Goal: Communication & Community: Answer question/provide support

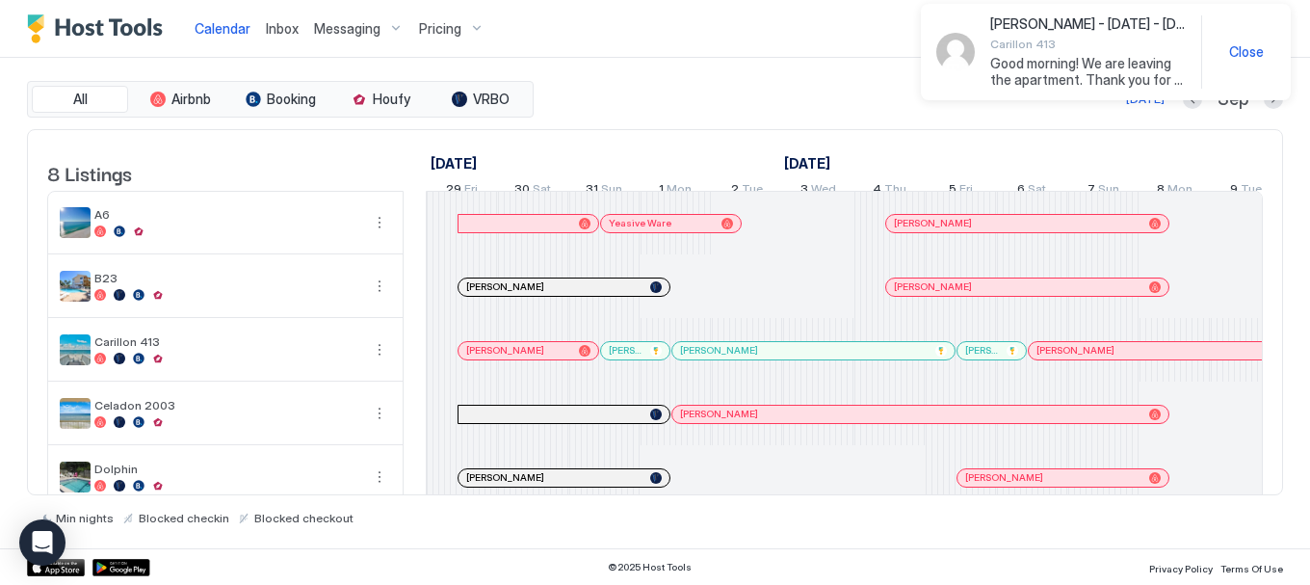
scroll to position [0, 1320]
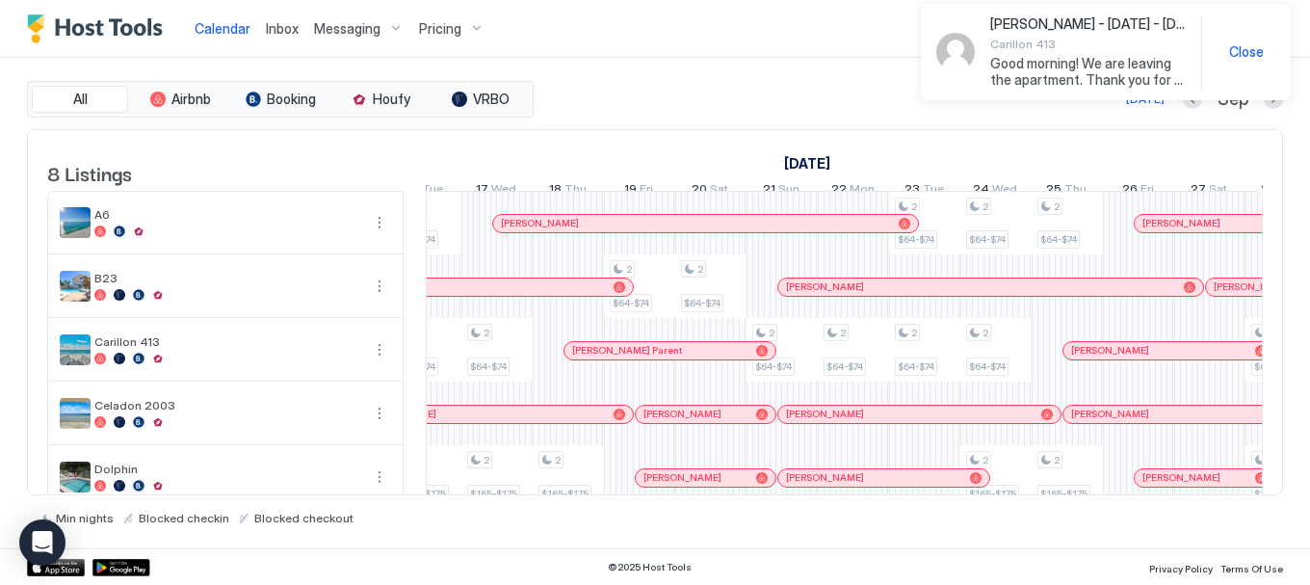
click at [1043, 70] on div "[PERSON_NAME] - [DATE] - [DATE] Carillon 413 Good morning! We are leaving the a…" at bounding box center [1106, 52] width 370 height 96
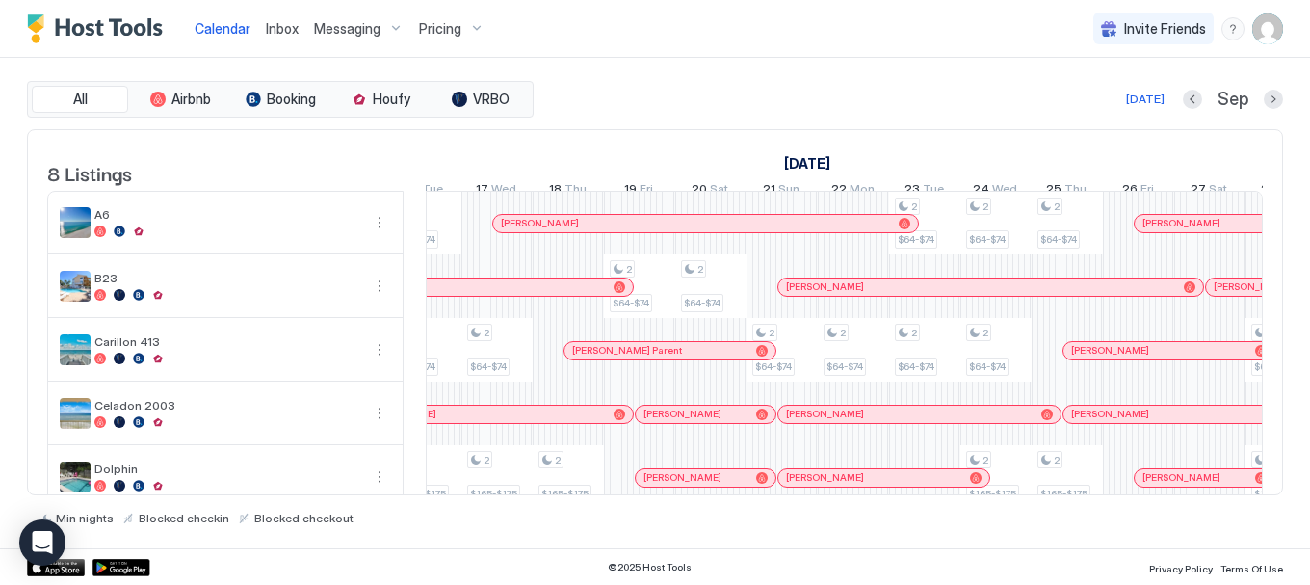
click at [284, 34] on span "Inbox" at bounding box center [282, 28] width 33 height 16
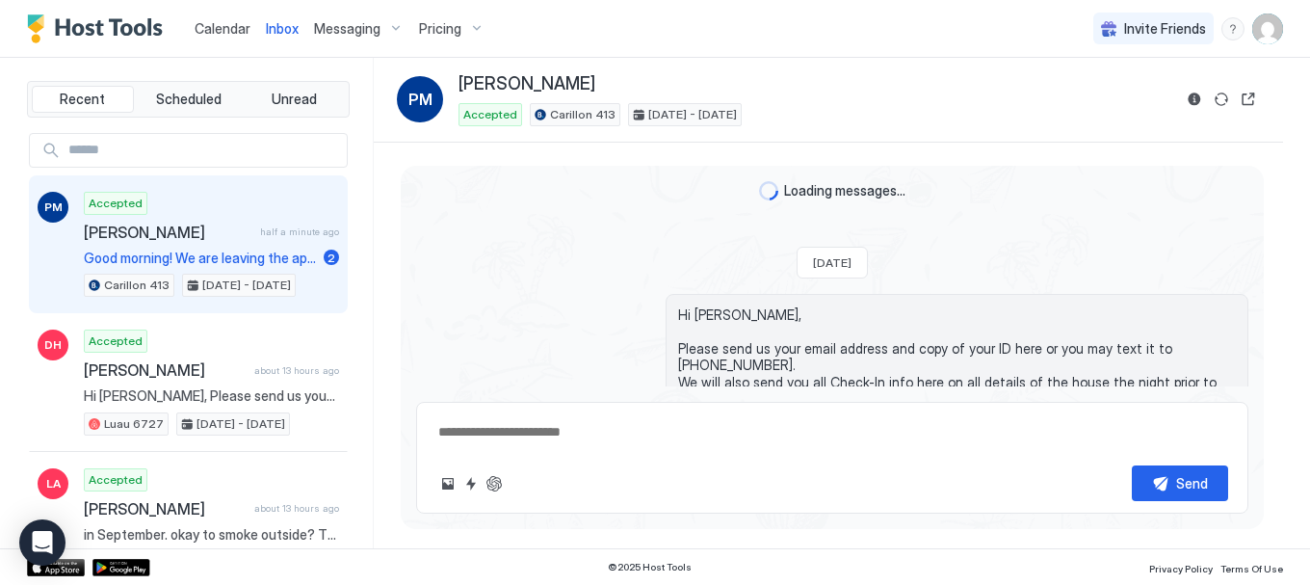
scroll to position [2872, 0]
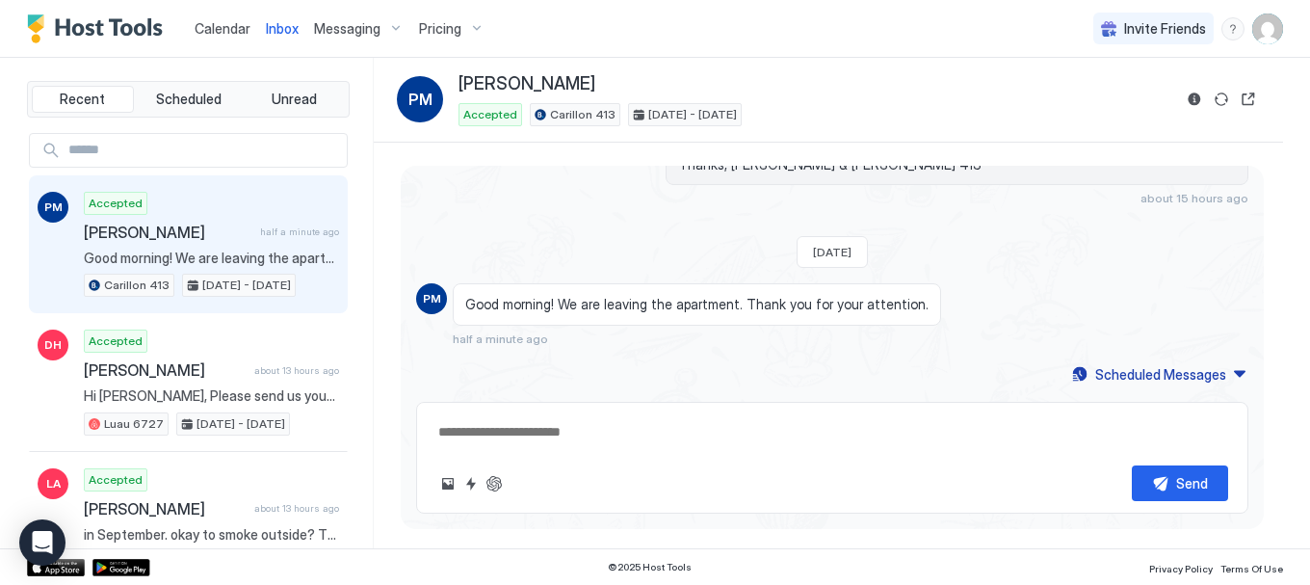
click at [648, 432] on textarea at bounding box center [832, 432] width 792 height 36
type textarea "**********"
click at [1165, 486] on button "Send" at bounding box center [1180, 483] width 96 height 36
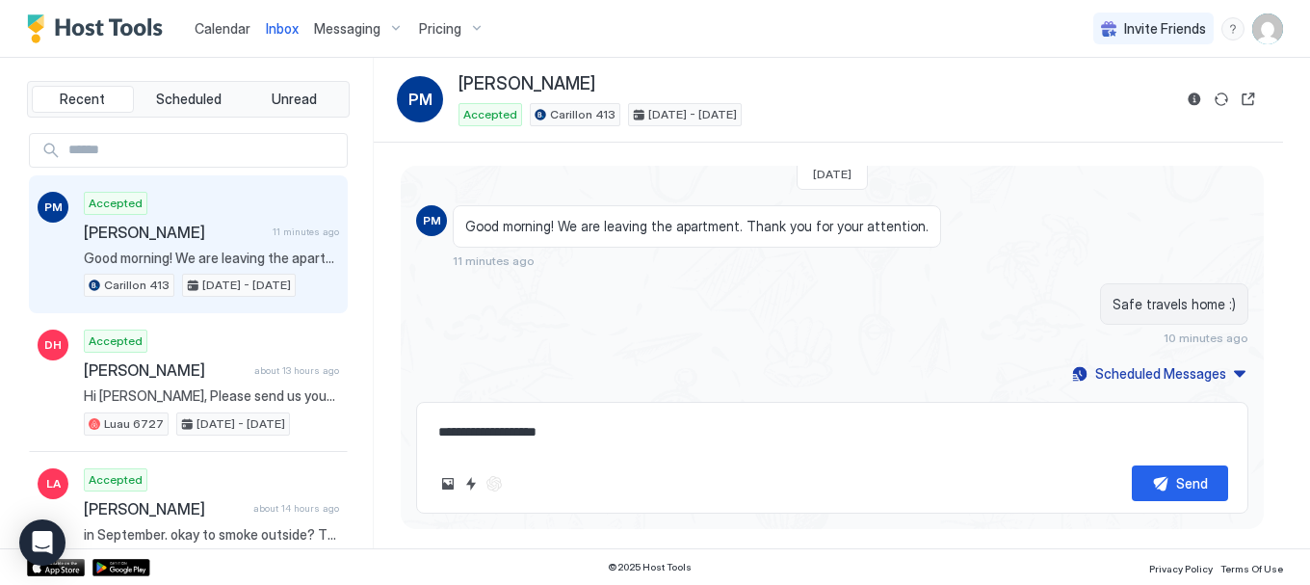
scroll to position [2978, 0]
click at [223, 39] on div "Calendar" at bounding box center [222, 29] width 71 height 36
click at [217, 30] on span "Calendar" at bounding box center [223, 28] width 56 height 16
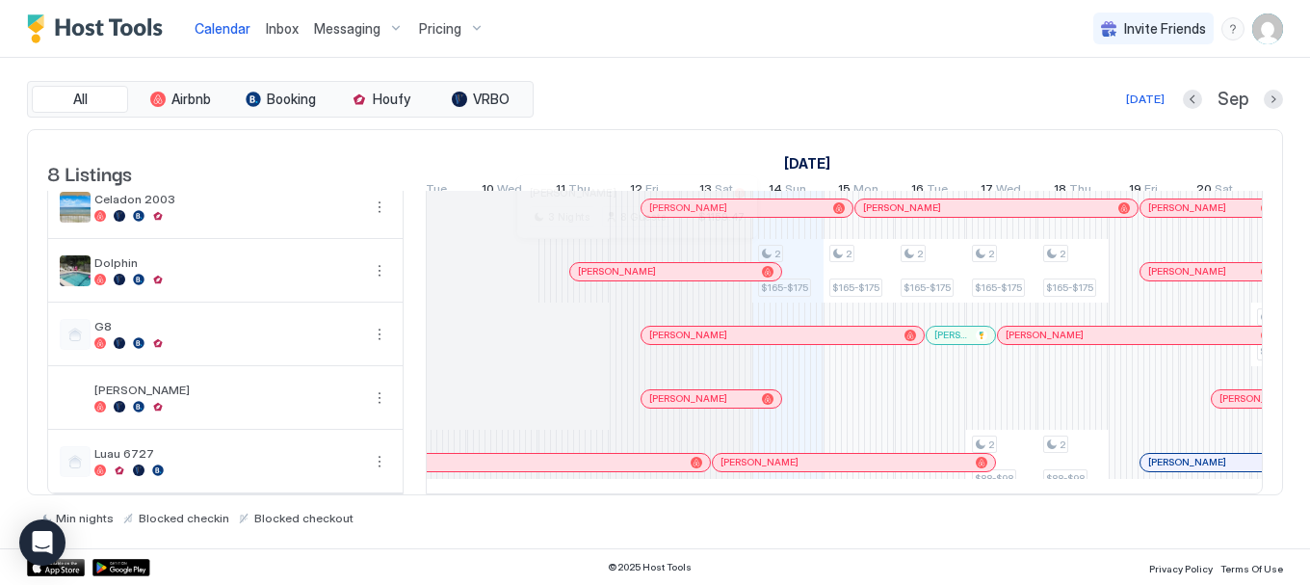
click at [629, 264] on div at bounding box center [628, 271] width 15 height 15
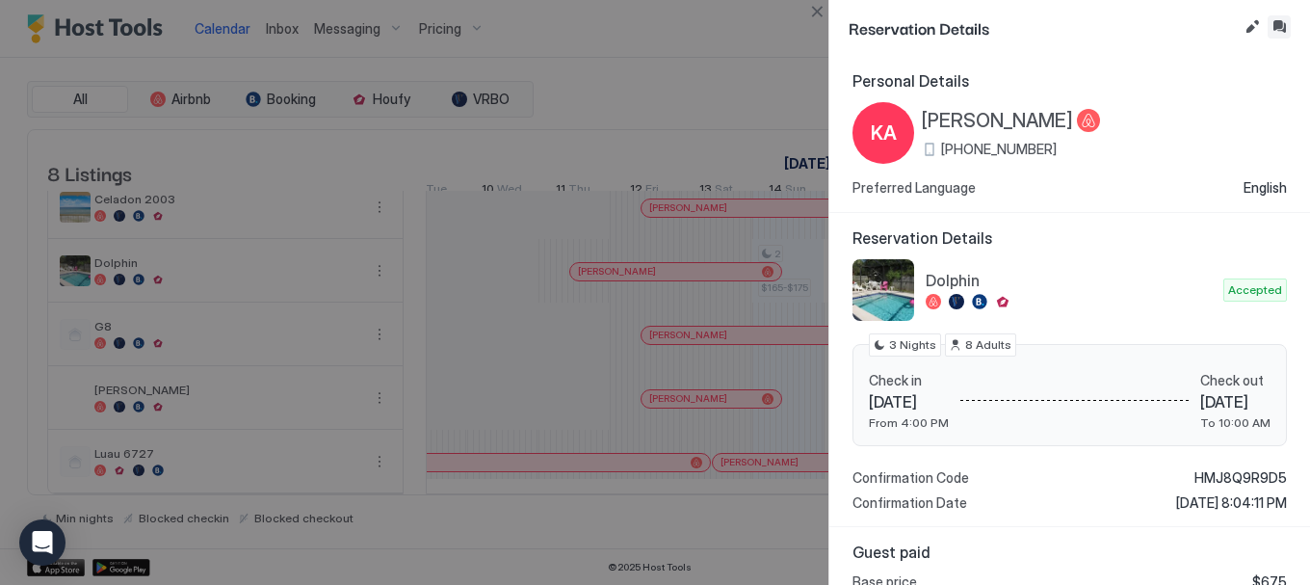
click at [1283, 26] on button "Inbox" at bounding box center [1279, 26] width 23 height 23
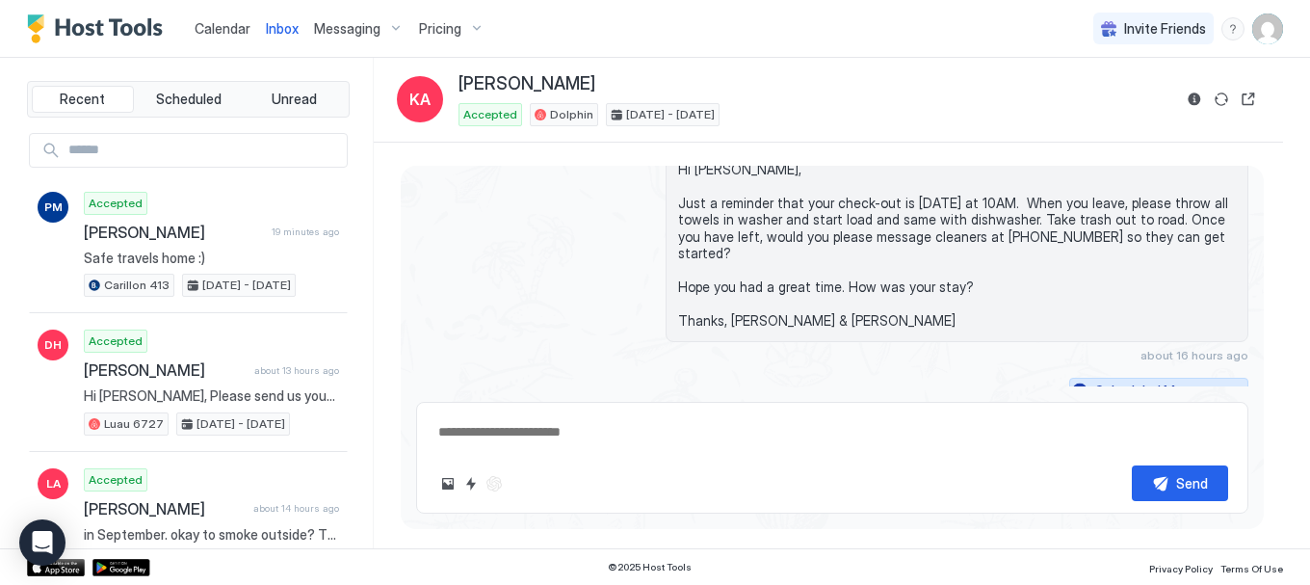
click at [1216, 379] on button "Scheduled Messages" at bounding box center [1158, 391] width 179 height 26
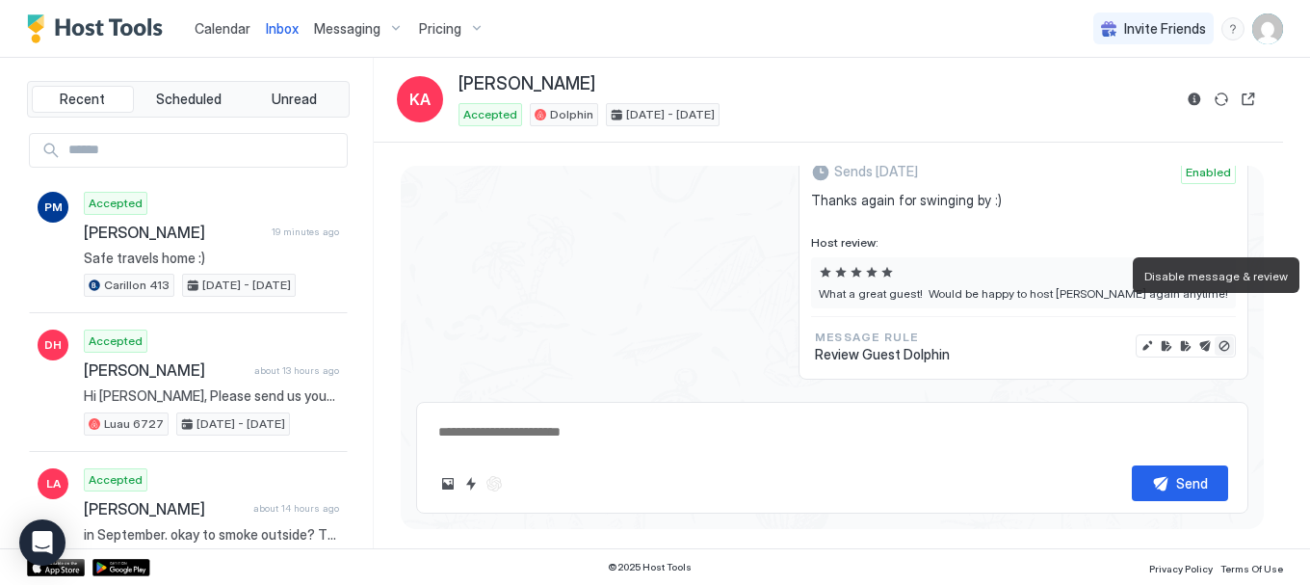
click at [1216, 336] on button "Disable message & review" at bounding box center [1224, 345] width 19 height 19
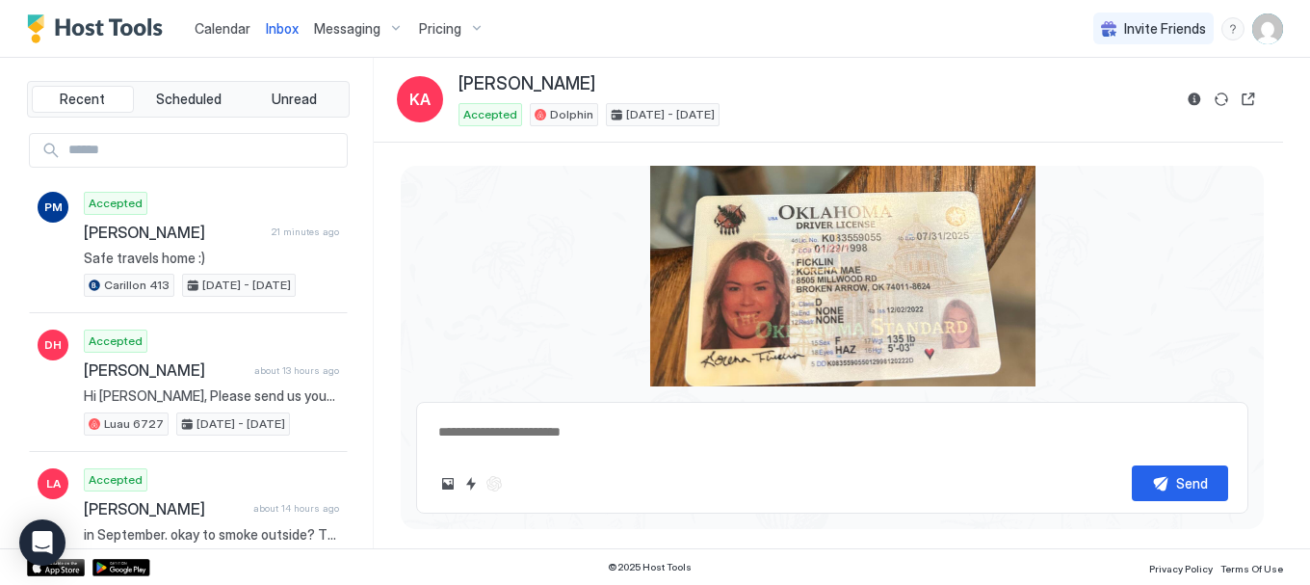
scroll to position [840, 0]
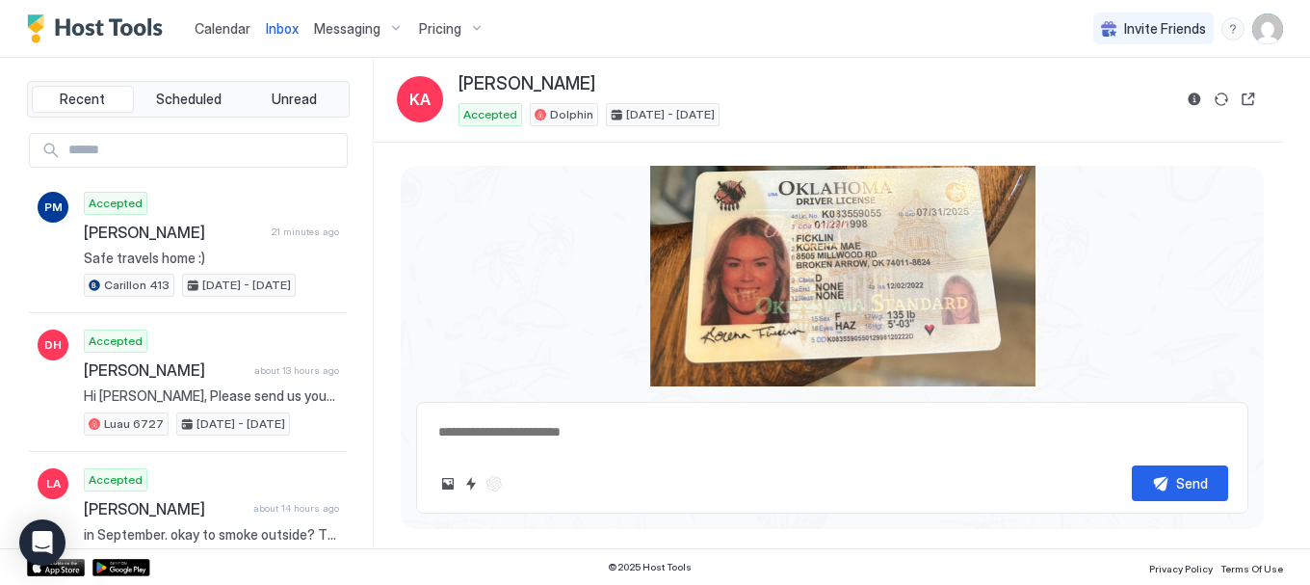
click at [782, 283] on div "View image" at bounding box center [842, 210] width 385 height 513
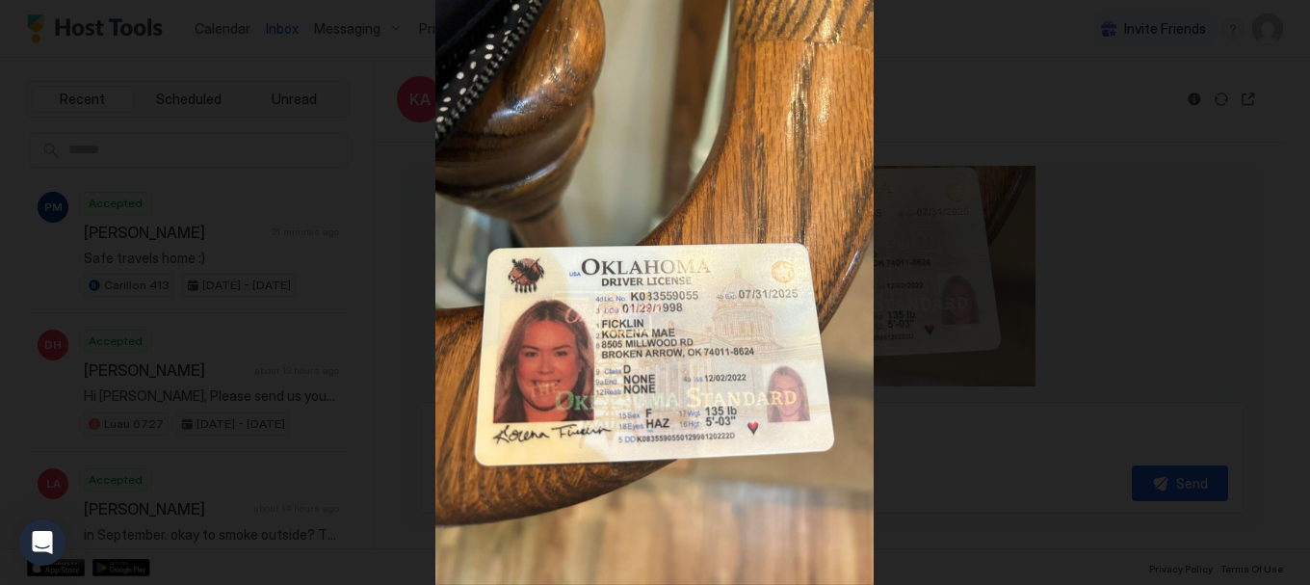
click at [863, 281] on img at bounding box center [654, 292] width 438 height 585
click at [973, 287] on div at bounding box center [655, 292] width 1310 height 585
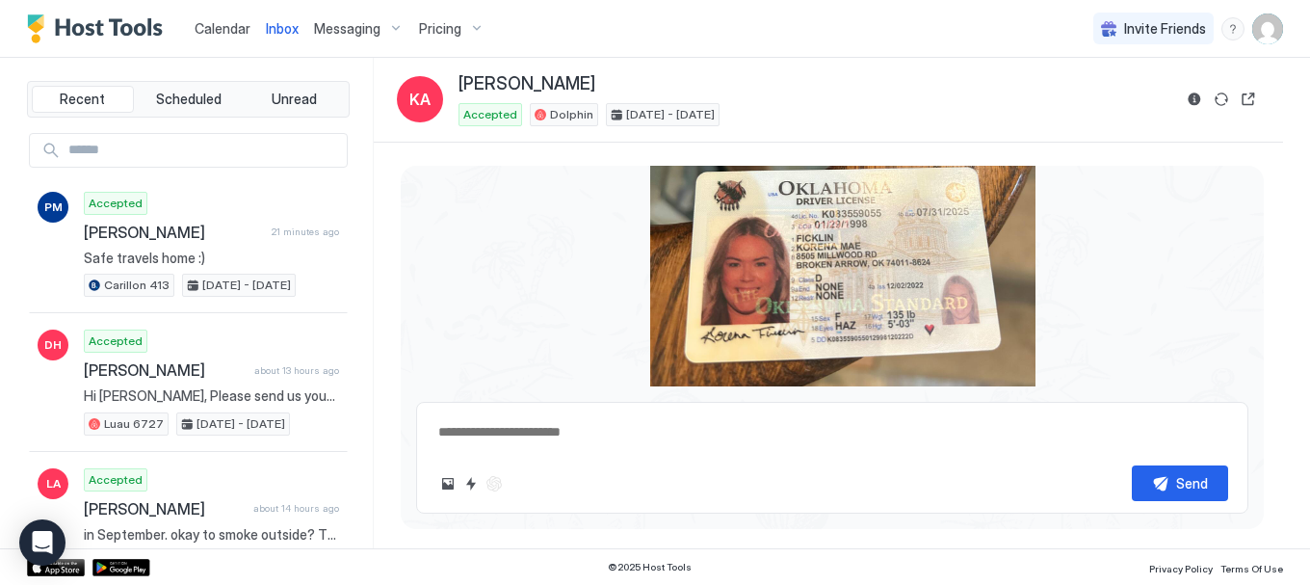
click at [203, 33] on span "Calendar" at bounding box center [223, 28] width 56 height 16
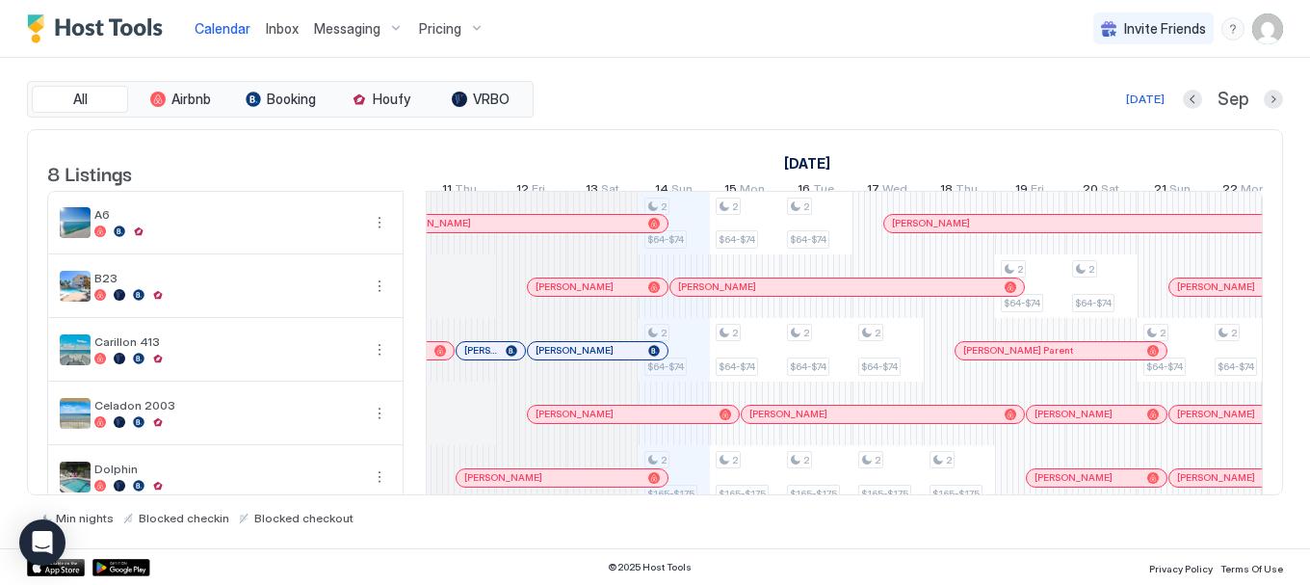
scroll to position [0, 861]
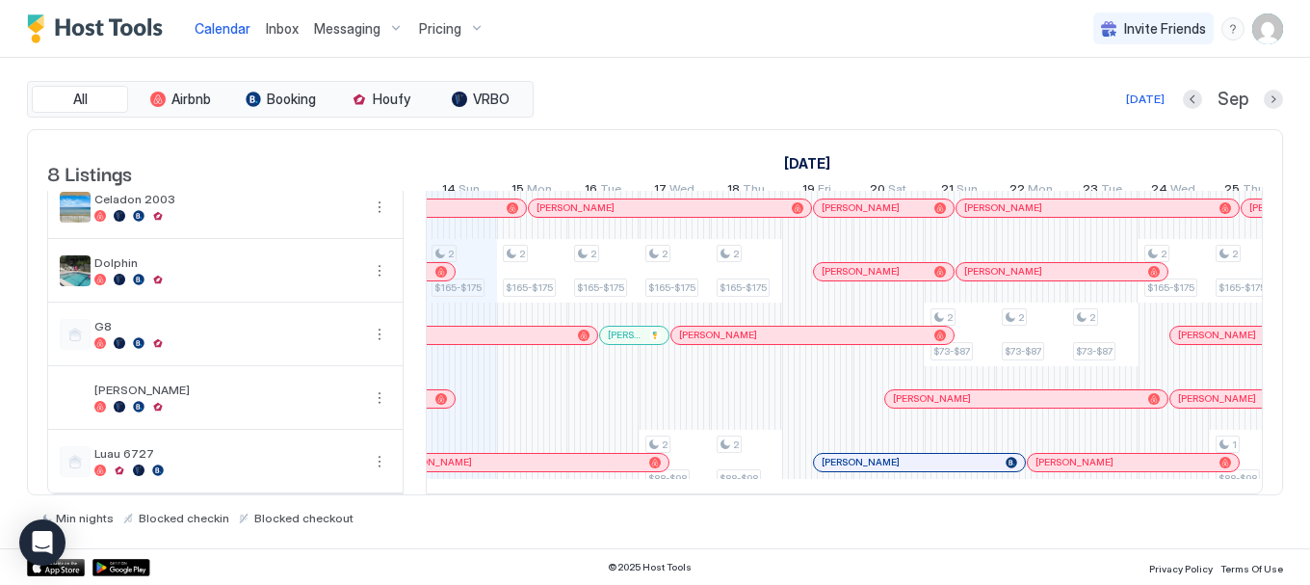
click at [506, 328] on div at bounding box center [506, 335] width 15 height 15
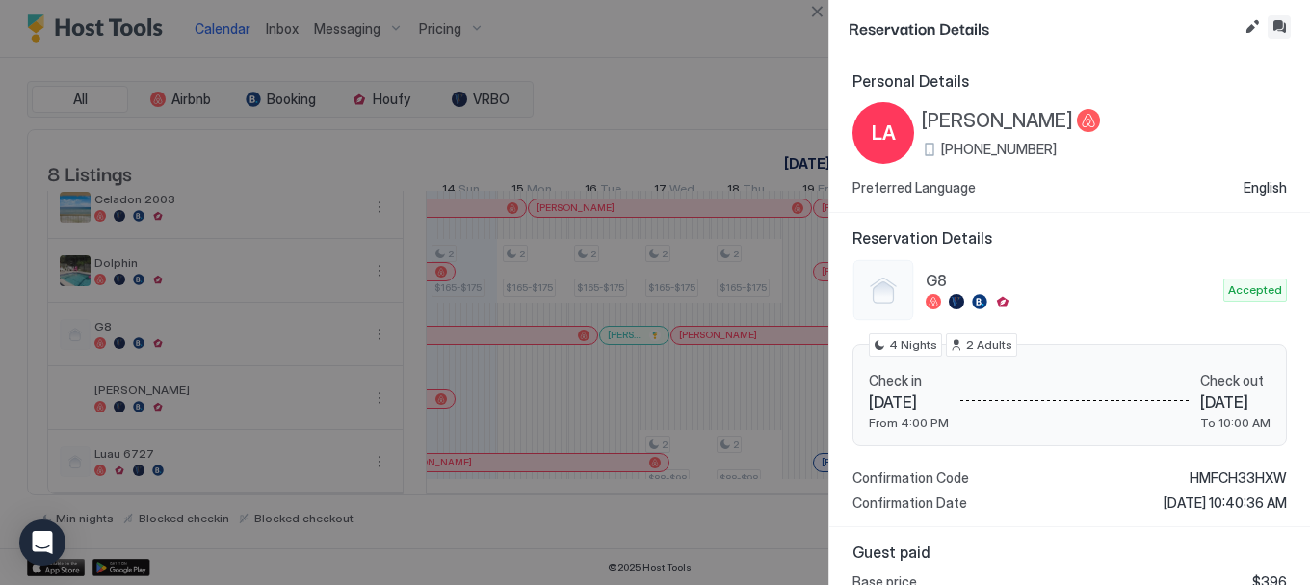
click at [1278, 33] on button "Inbox" at bounding box center [1279, 26] width 23 height 23
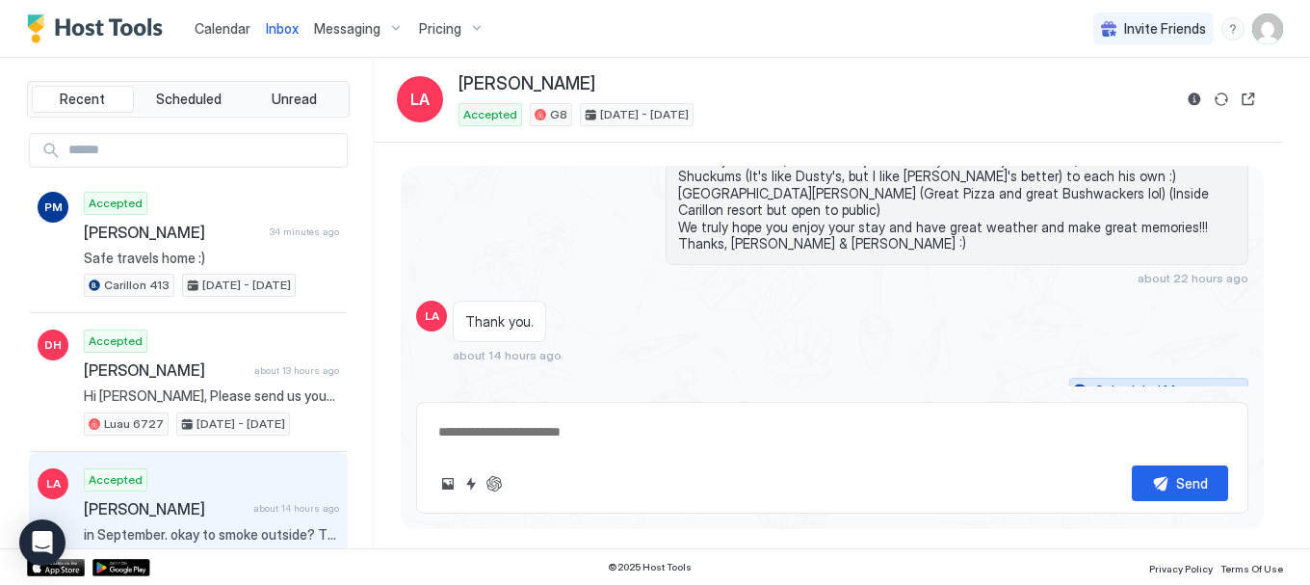
click at [1177, 378] on button "Scheduled Messages" at bounding box center [1158, 391] width 179 height 26
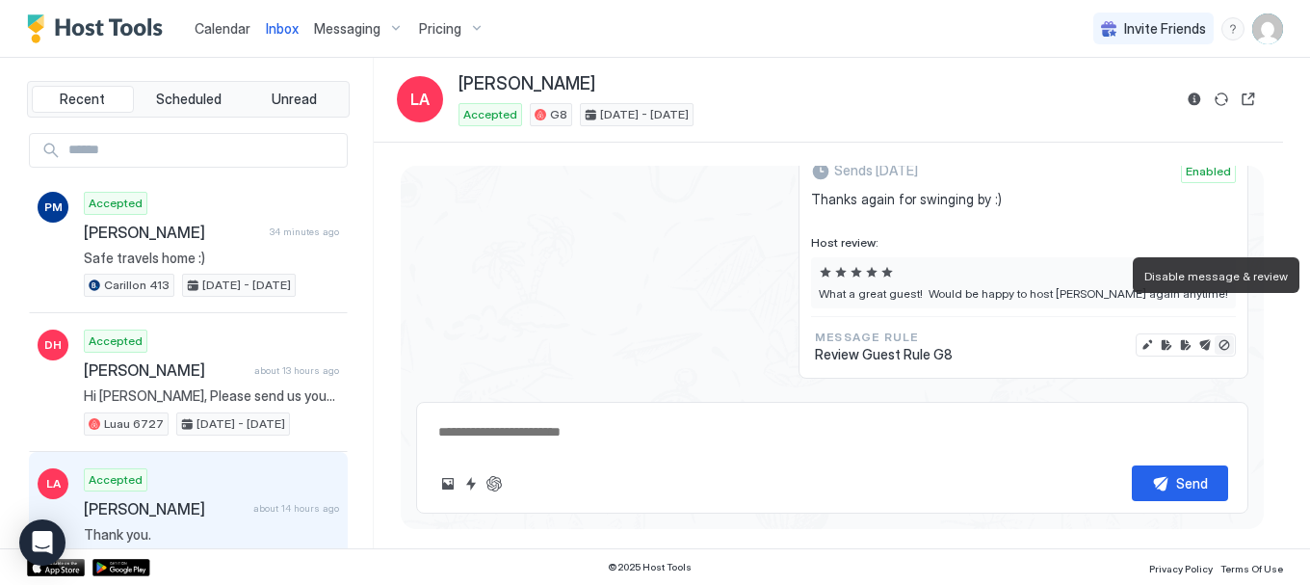
click at [1218, 335] on button "Disable message & review" at bounding box center [1224, 344] width 19 height 19
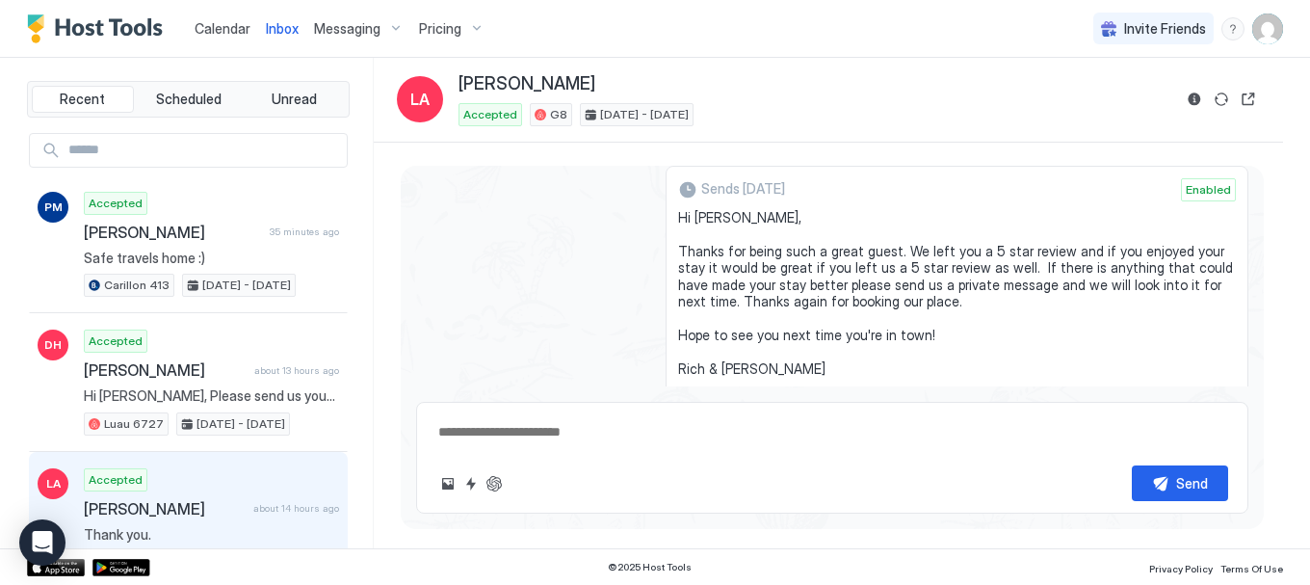
scroll to position [5771, 0]
click at [229, 25] on span "Calendar" at bounding box center [223, 28] width 56 height 16
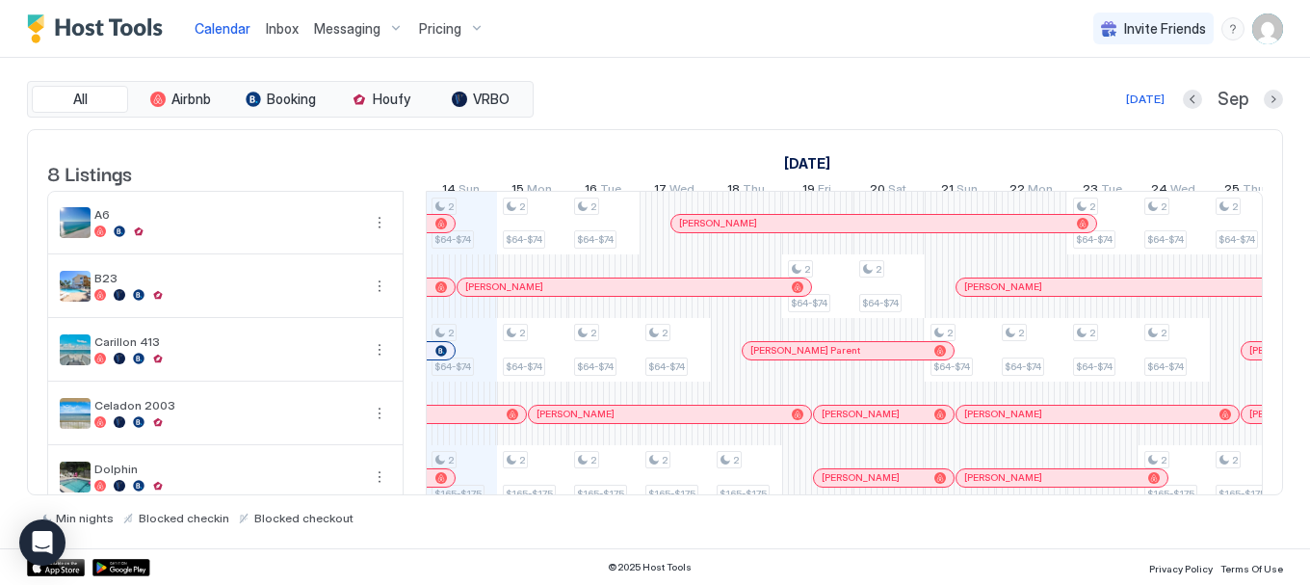
click at [436, 293] on div at bounding box center [441, 287] width 12 height 12
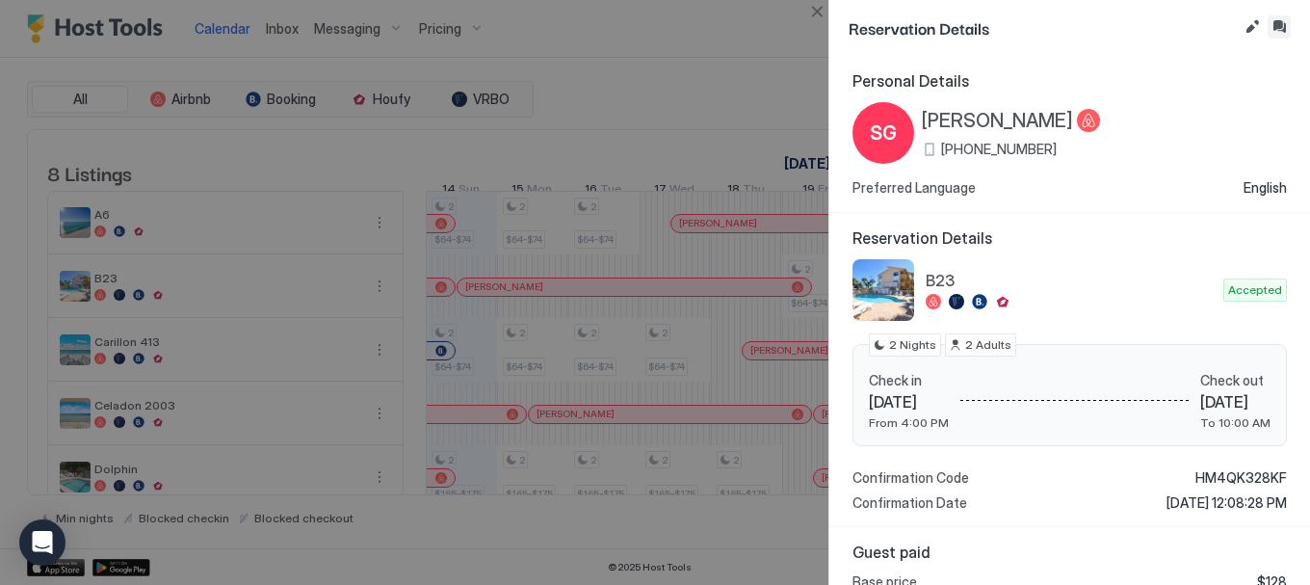
click at [1279, 22] on button "Inbox" at bounding box center [1279, 26] width 23 height 23
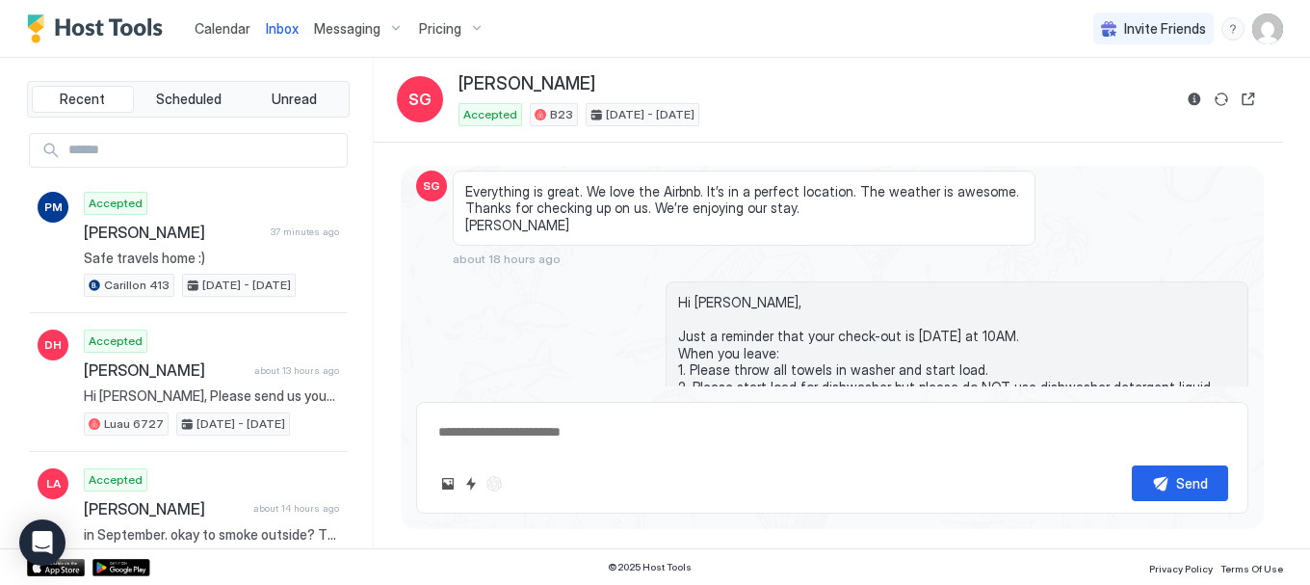
scroll to position [2559, 0]
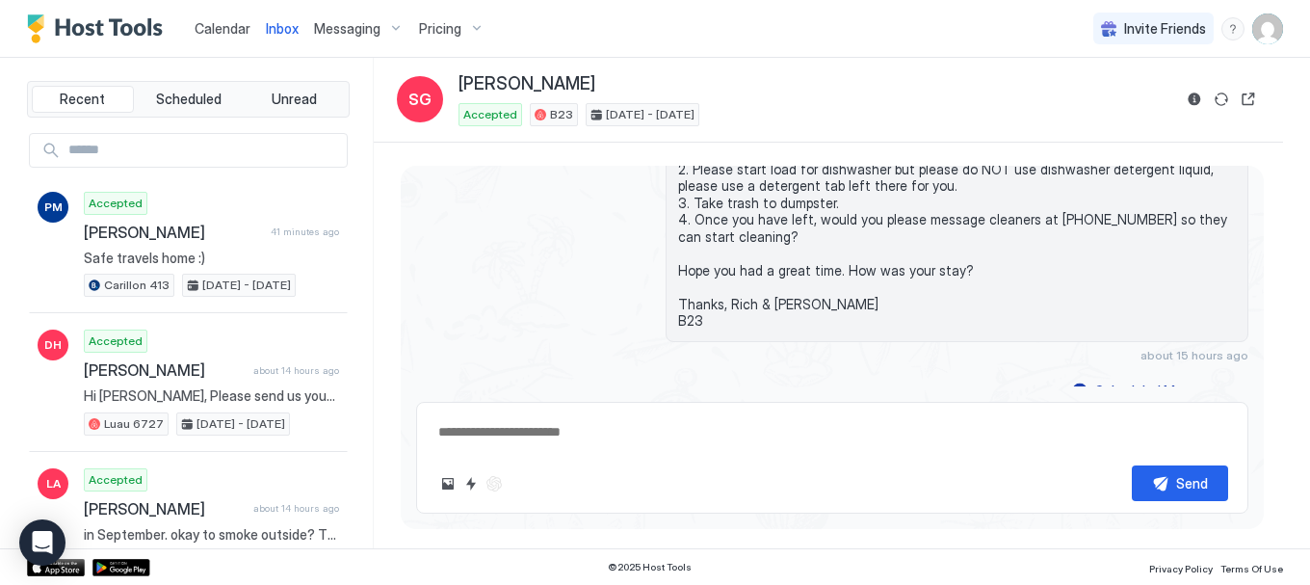
click at [204, 30] on span "Calendar" at bounding box center [223, 28] width 56 height 16
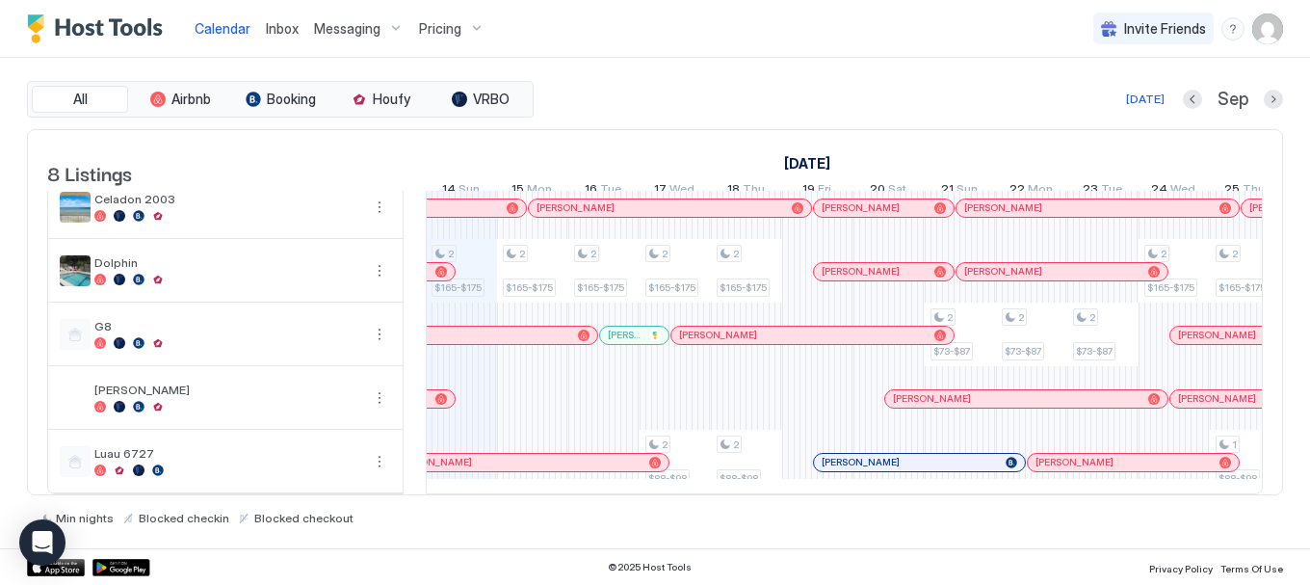
scroll to position [234, 0]
